Goal: Transaction & Acquisition: Book appointment/travel/reservation

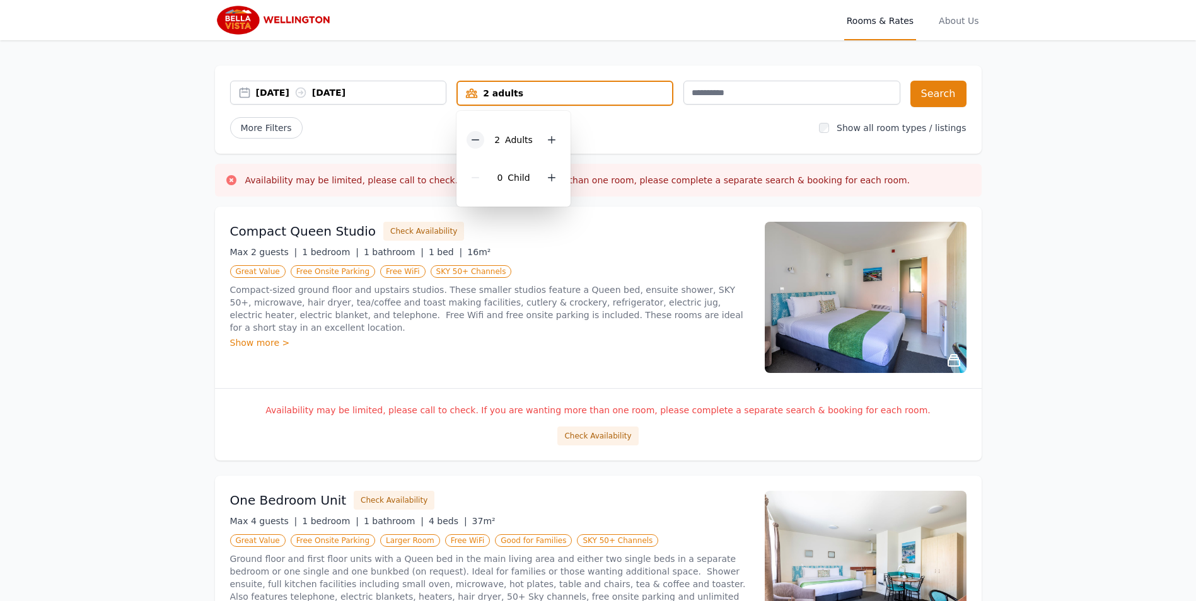
click at [480, 138] on icon at bounding box center [475, 140] width 10 height 10
click at [544, 180] on icon at bounding box center [547, 178] width 10 height 10
click at [934, 90] on button "Search" at bounding box center [938, 94] width 56 height 26
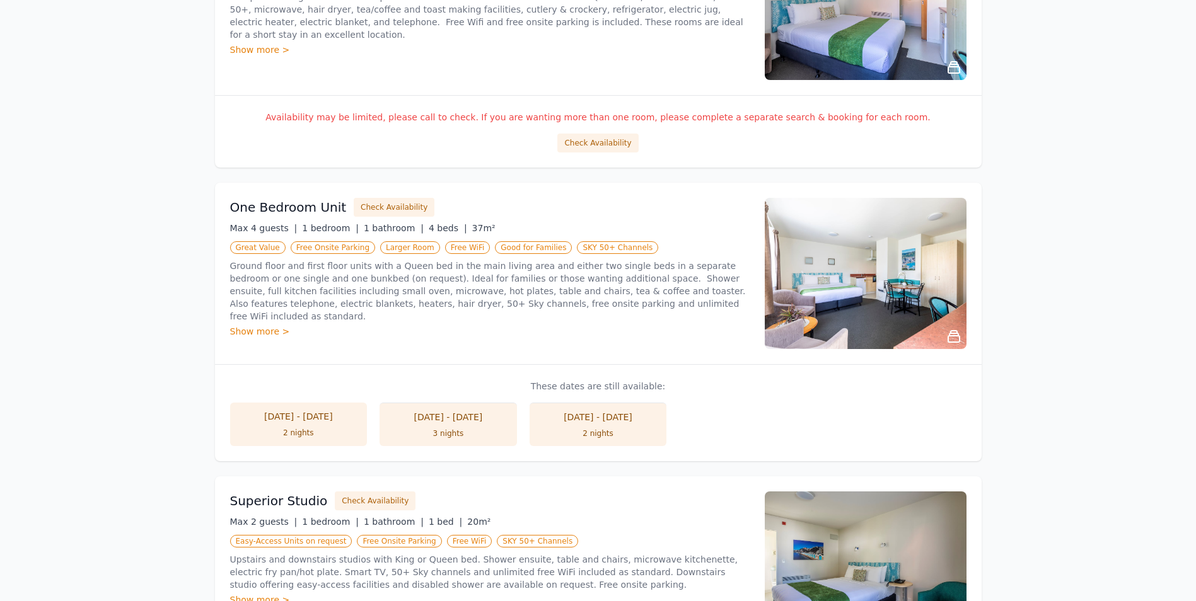
scroll to position [315, 0]
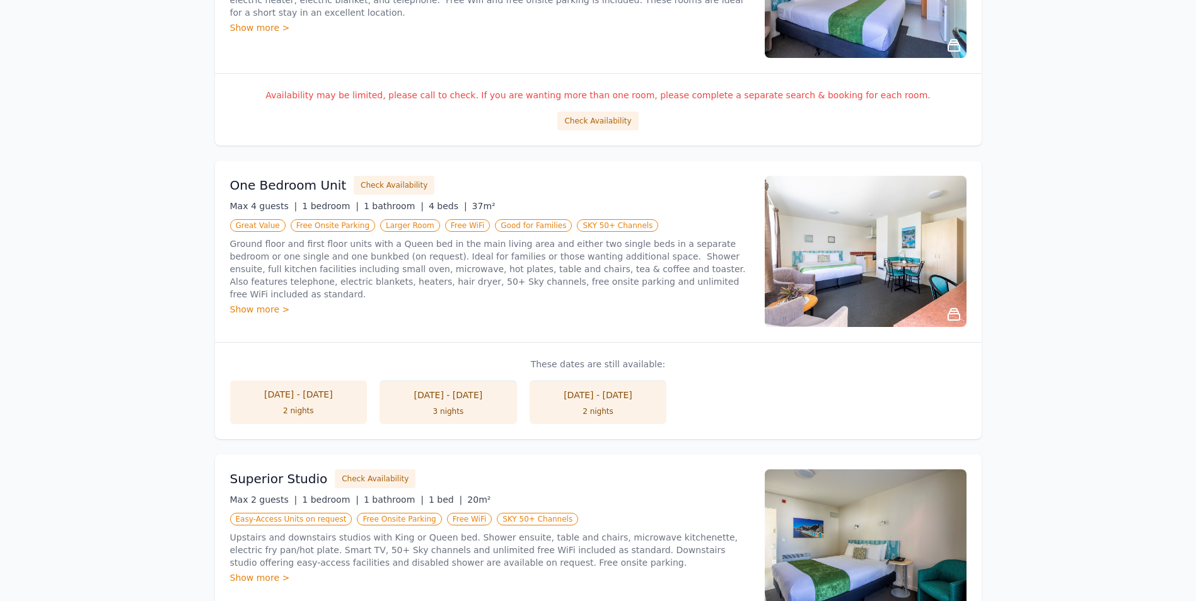
drag, startPoint x: 384, startPoint y: 188, endPoint x: 178, endPoint y: 371, distance: 275.5
click at [179, 372] on div "Open main menu Rooms & Rates About Us [DATE] [DATE] 1 adult, 2 children Search …" at bounding box center [598, 388] width 1196 height 1406
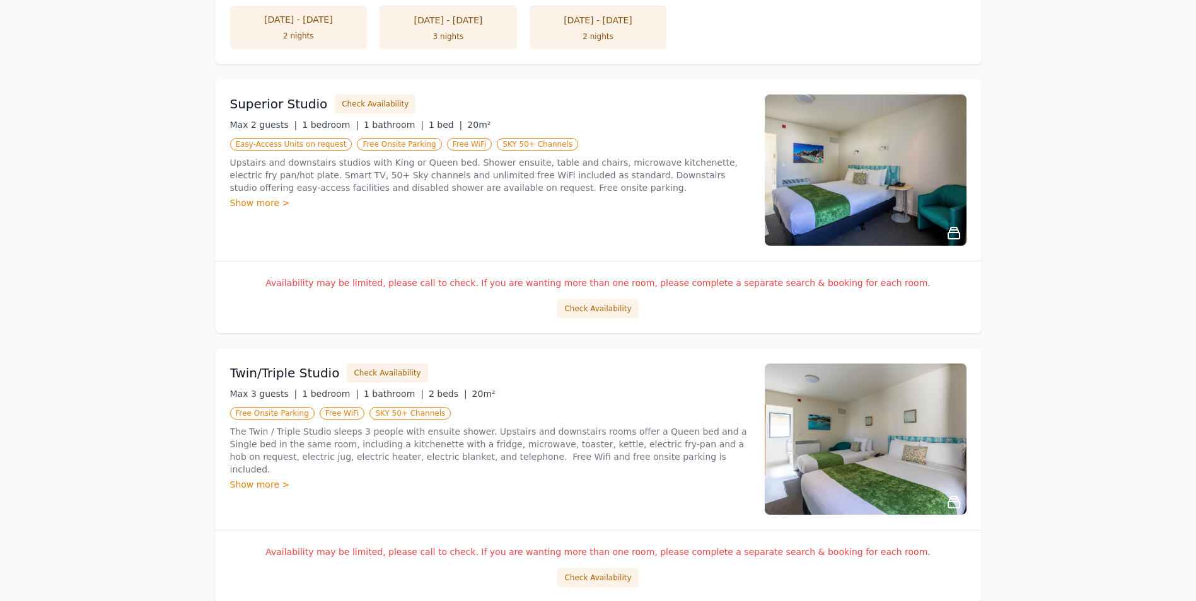
scroll to position [756, 0]
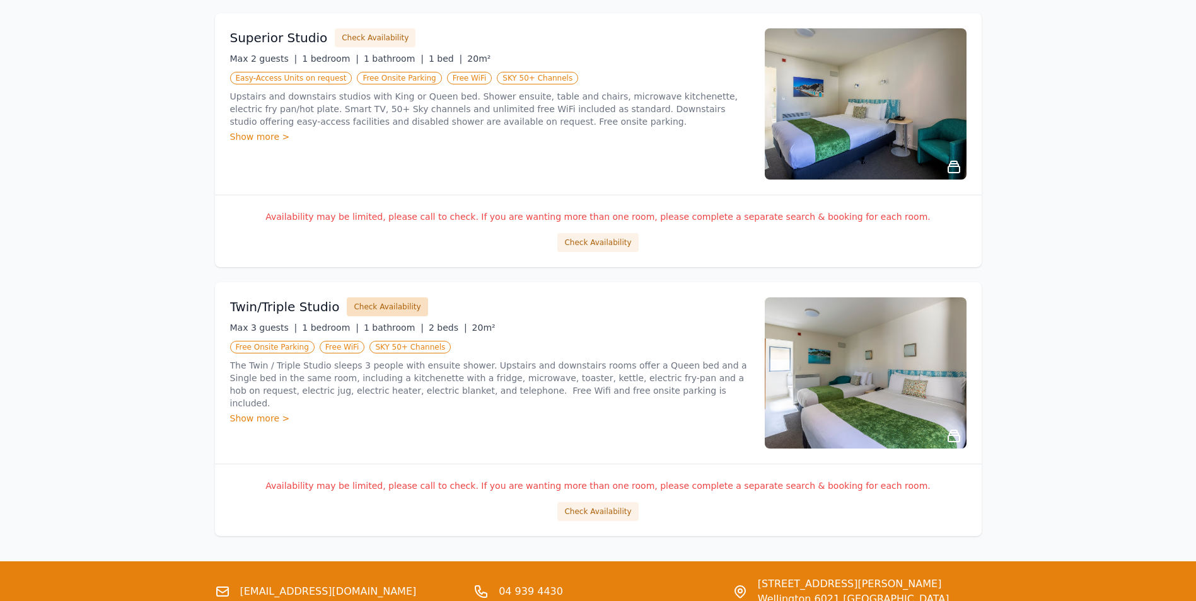
click at [372, 309] on button "Check Availability" at bounding box center [387, 306] width 81 height 19
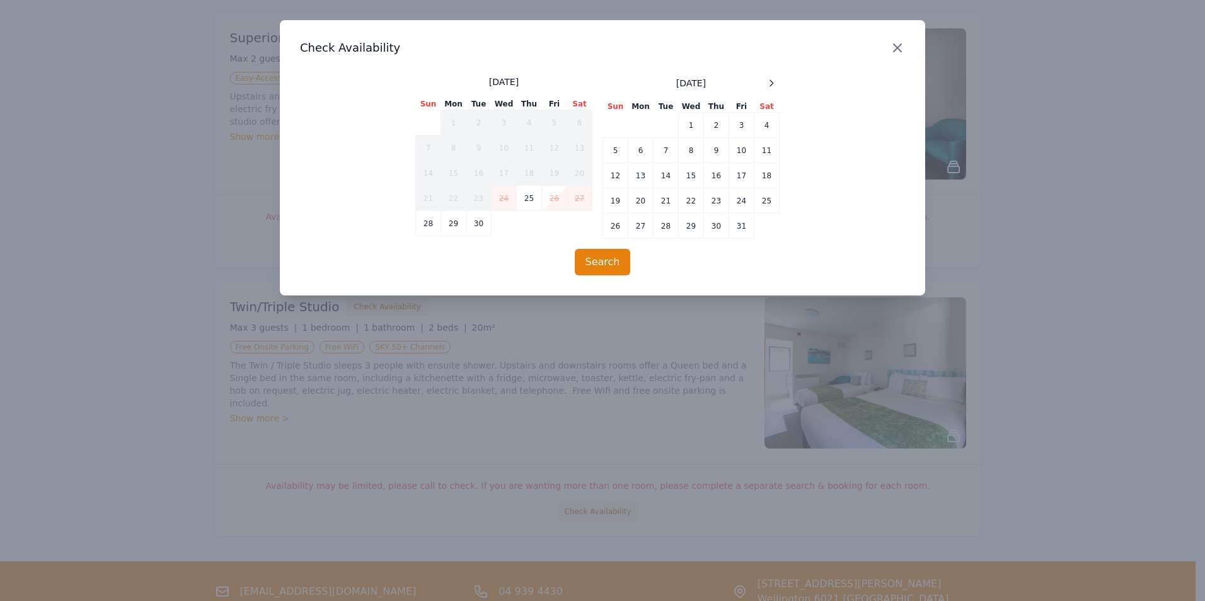
click at [897, 49] on icon "button" at bounding box center [898, 48] width 8 height 8
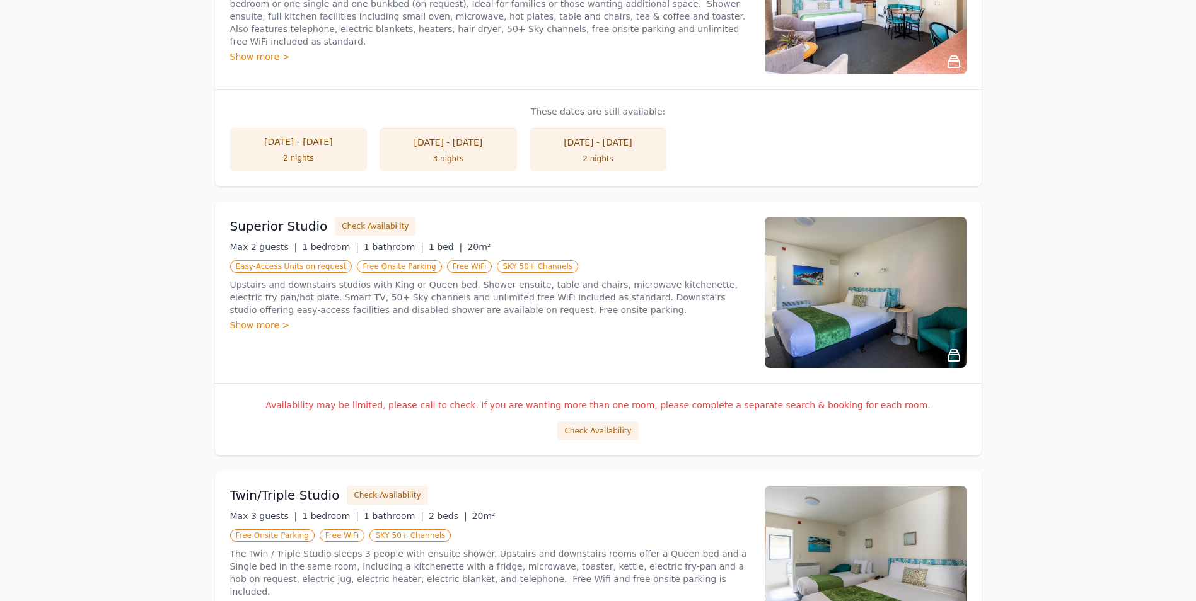
scroll to position [567, 0]
click at [383, 228] on button "Check Availability" at bounding box center [375, 226] width 81 height 19
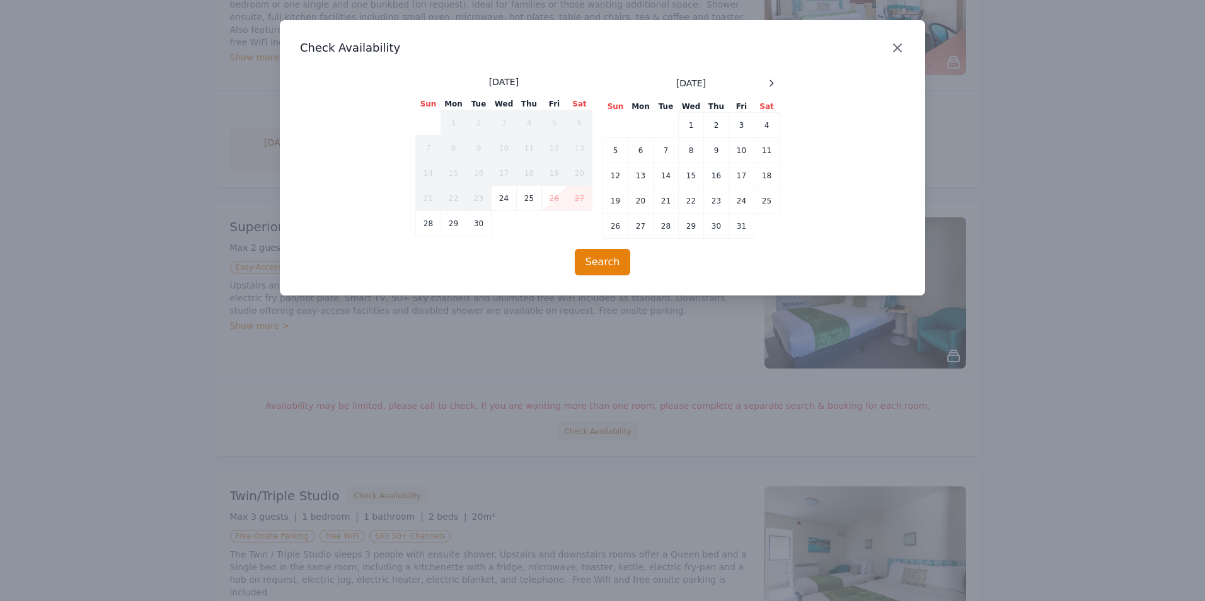
click at [897, 47] on icon "button" at bounding box center [898, 48] width 8 height 8
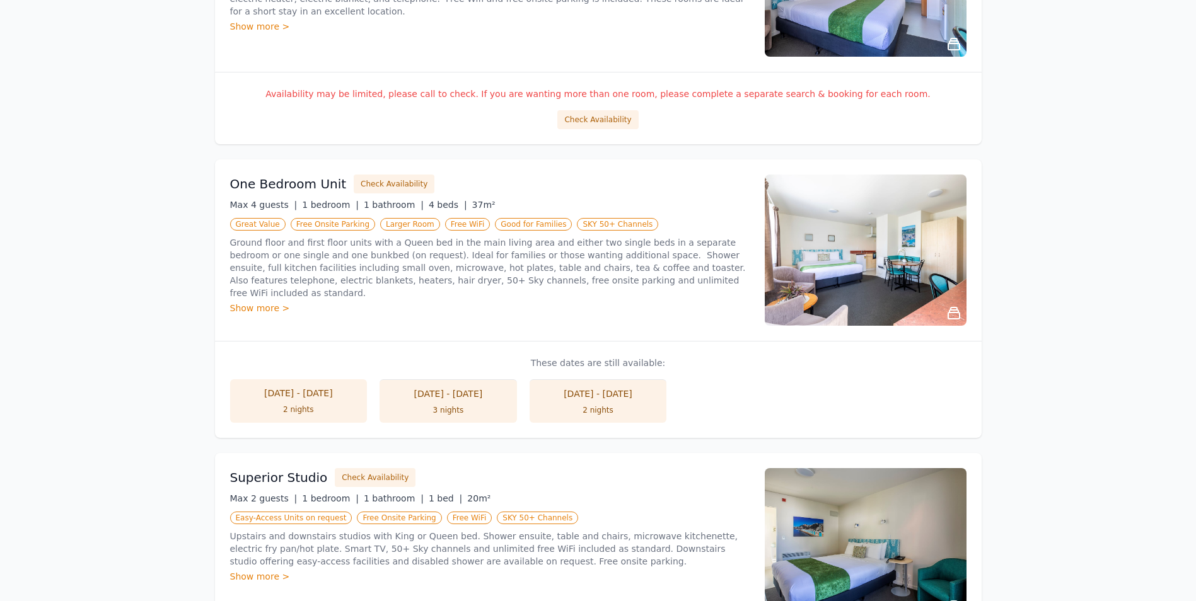
scroll to position [315, 0]
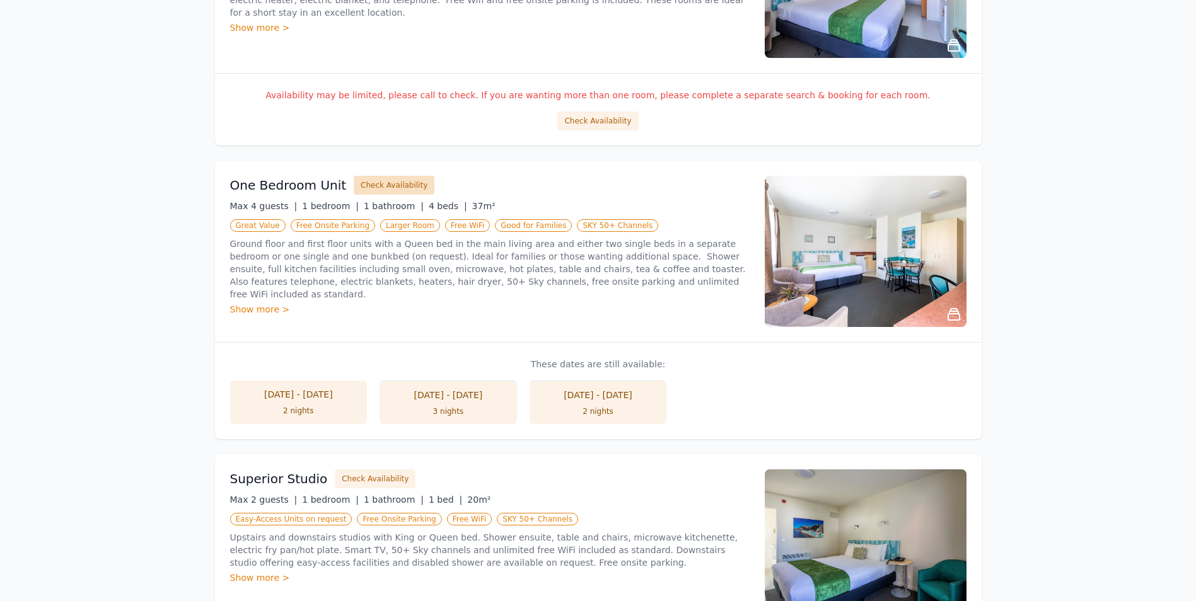
click at [395, 187] on button "Check Availability" at bounding box center [394, 185] width 81 height 19
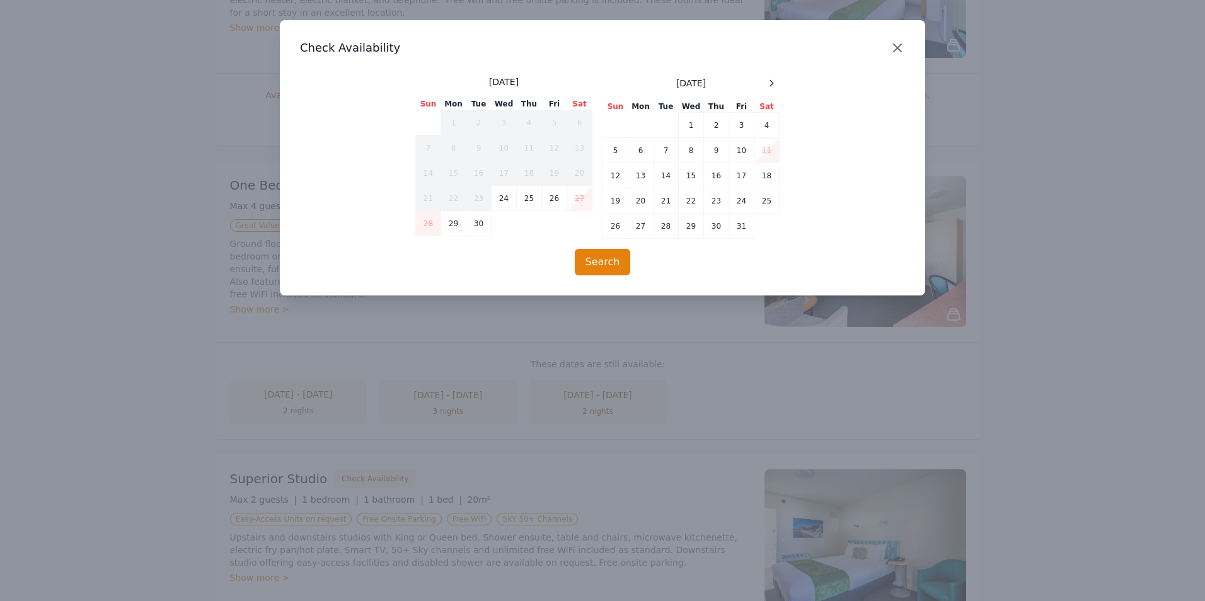
click at [899, 43] on icon "button" at bounding box center [897, 47] width 15 height 15
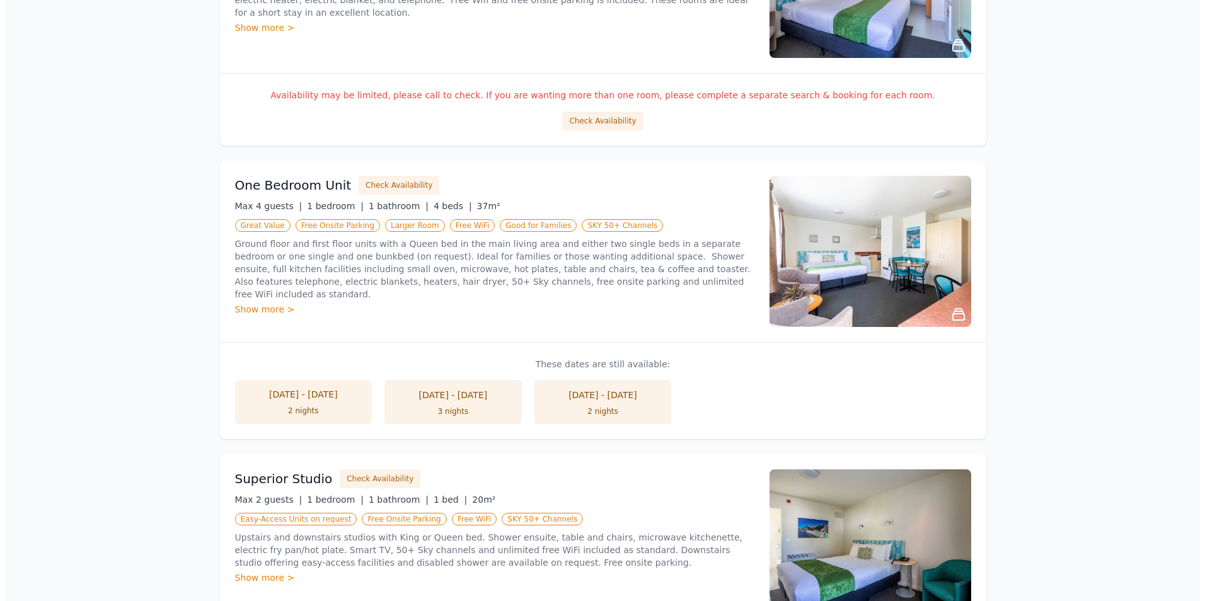
scroll to position [63, 0]
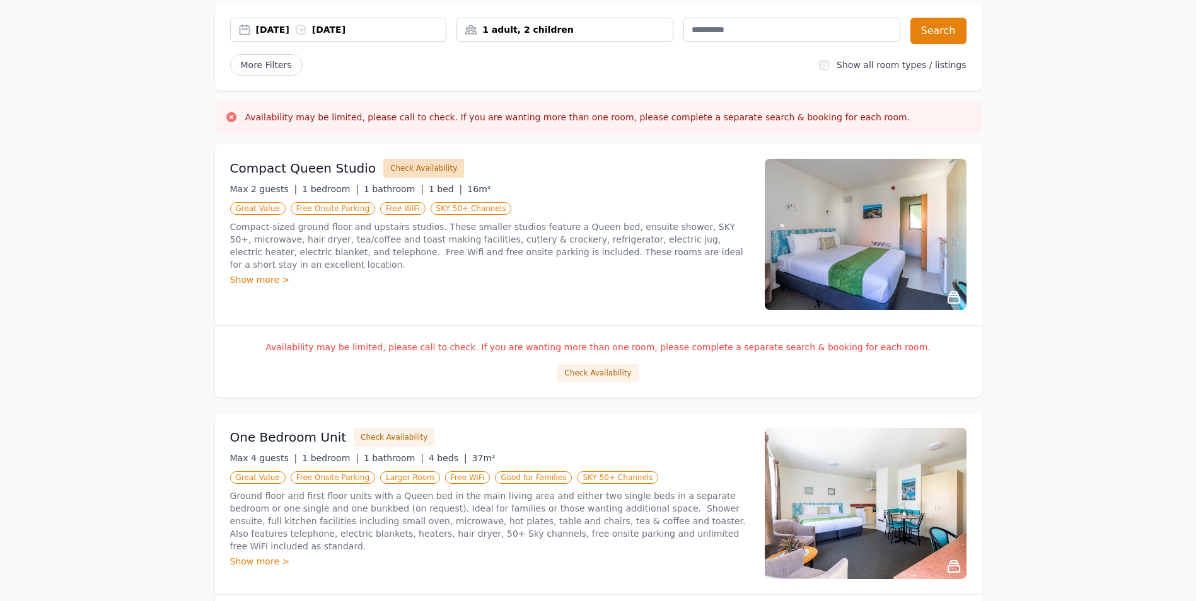
click at [421, 166] on button "Check Availability" at bounding box center [423, 168] width 81 height 19
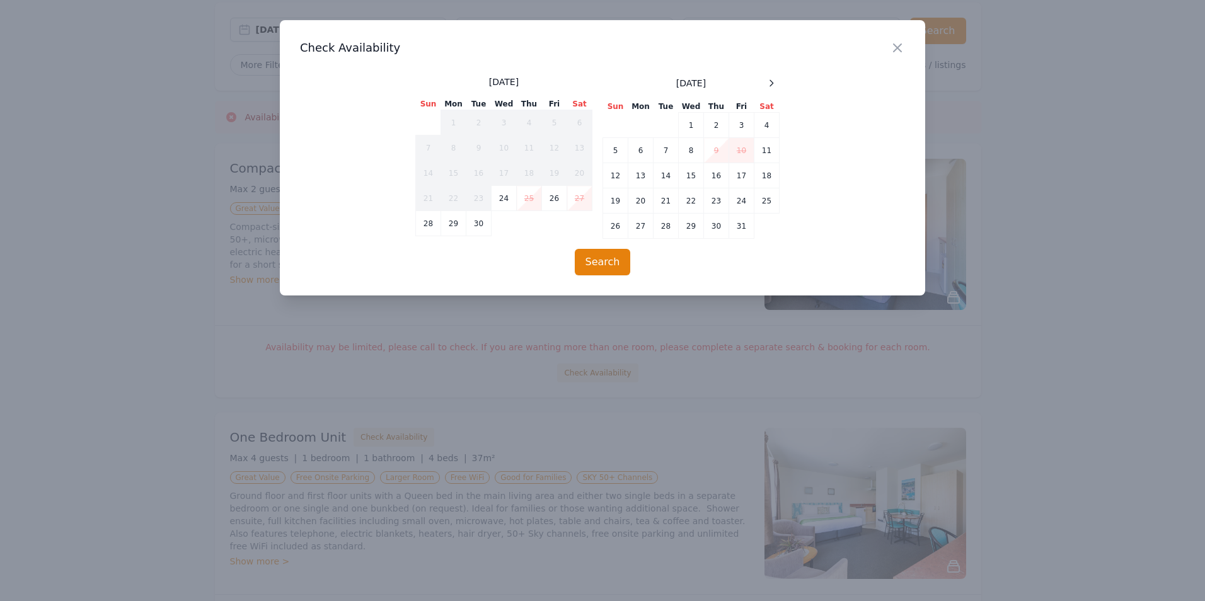
click at [905, 45] on div "Close" at bounding box center [907, 40] width 35 height 40
